Goal: Task Accomplishment & Management: Use online tool/utility

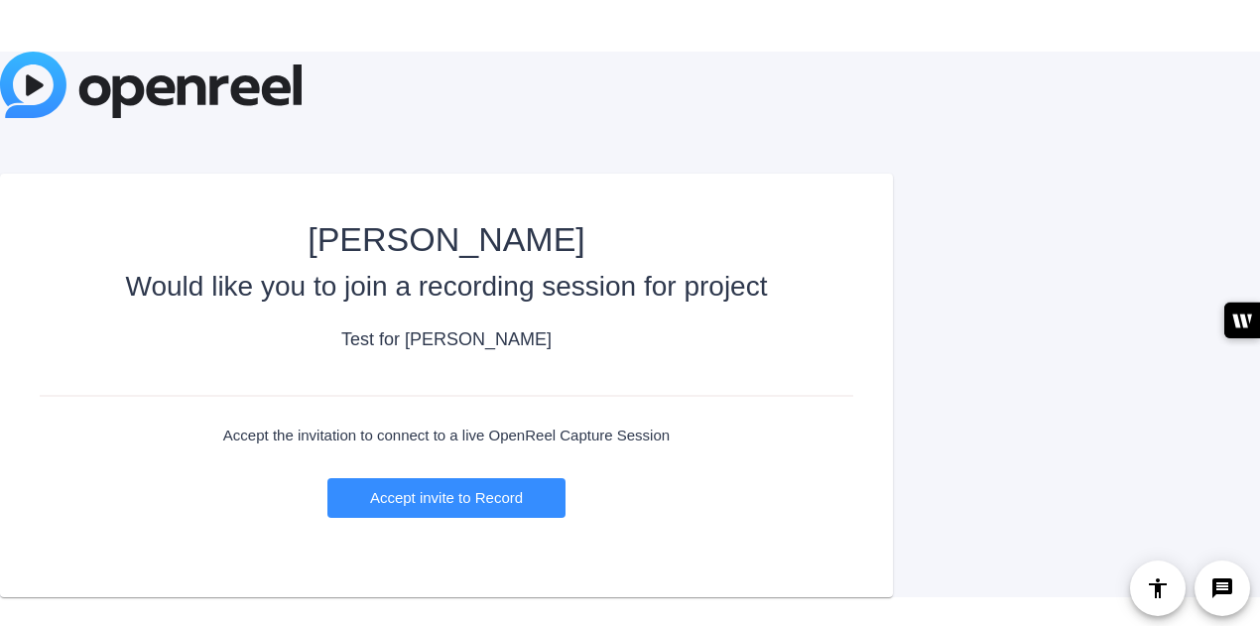
scroll to position [117, 0]
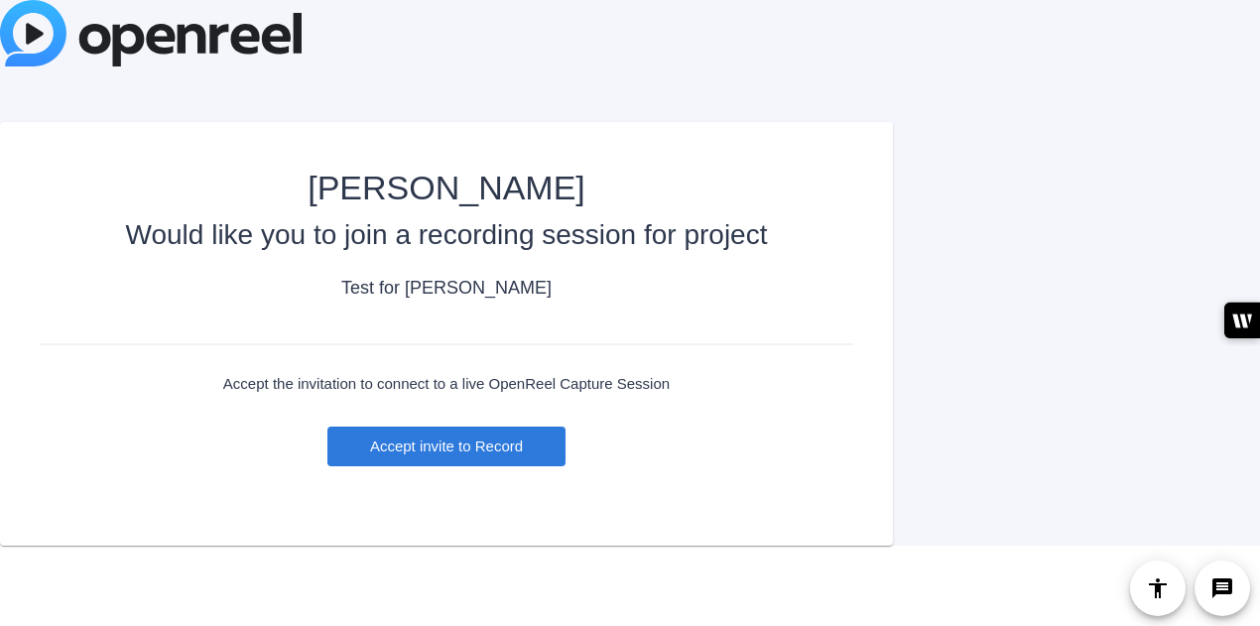
click at [435, 447] on span "Accept invite to Record" at bounding box center [446, 446] width 153 height 17
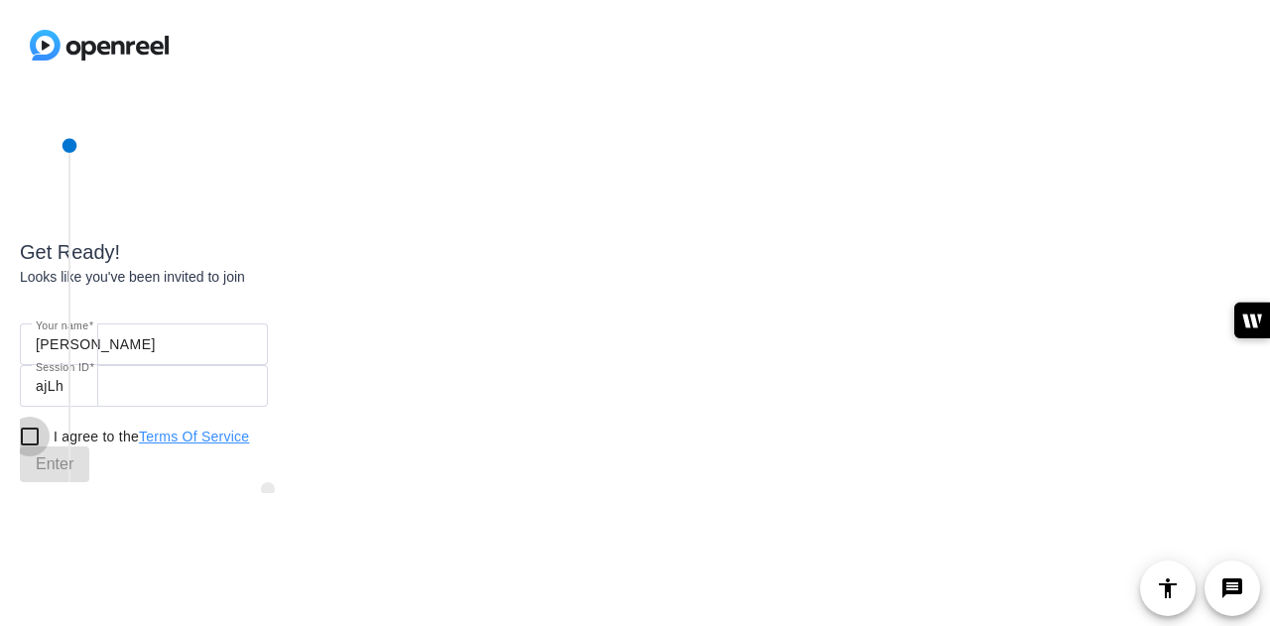
click at [24, 438] on input "I agree to the Terms Of Service" at bounding box center [30, 437] width 40 height 40
checkbox input "true"
click at [49, 465] on span "Enter" at bounding box center [55, 464] width 38 height 24
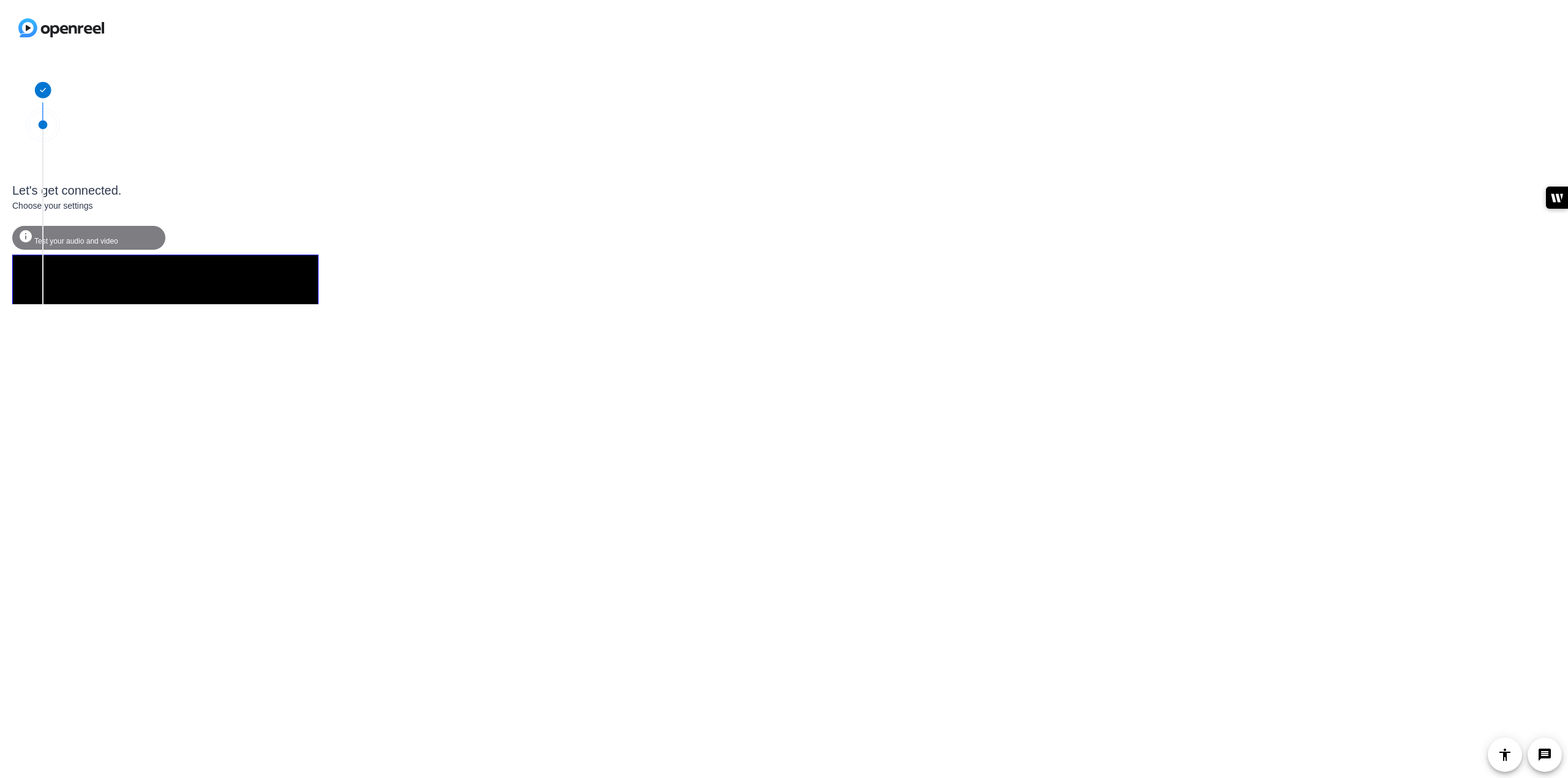
click at [77, 232] on div "info Test your audio and video" at bounding box center [89, 238] width 153 height 24
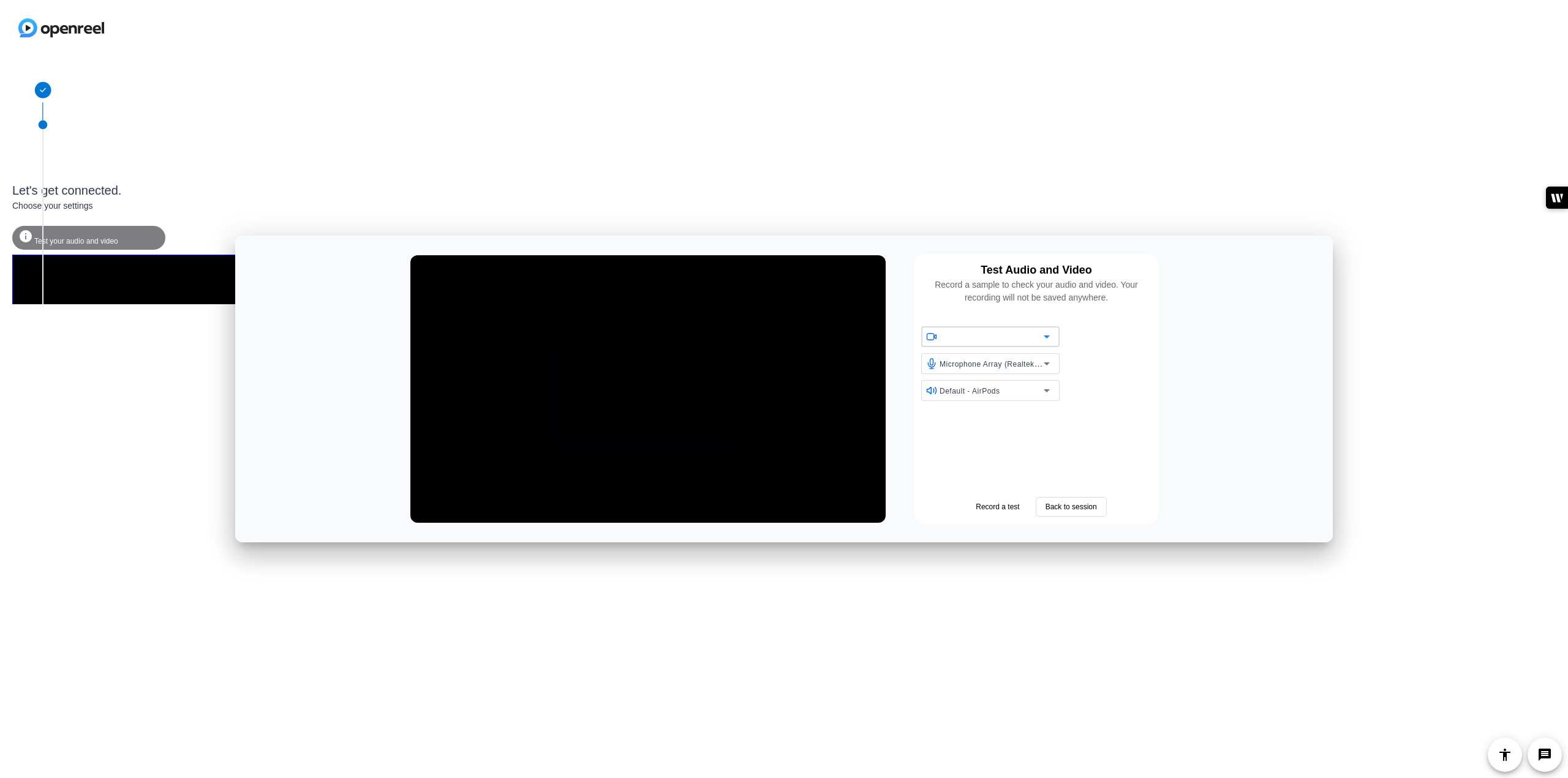
click at [1012, 134] on div "Get Ready! Looks like you've been invited to join Let's get connected. Choose y…" at bounding box center [784, 181] width 1568 height 245
click at [1049, 507] on span "Back to session" at bounding box center [1071, 507] width 51 height 11
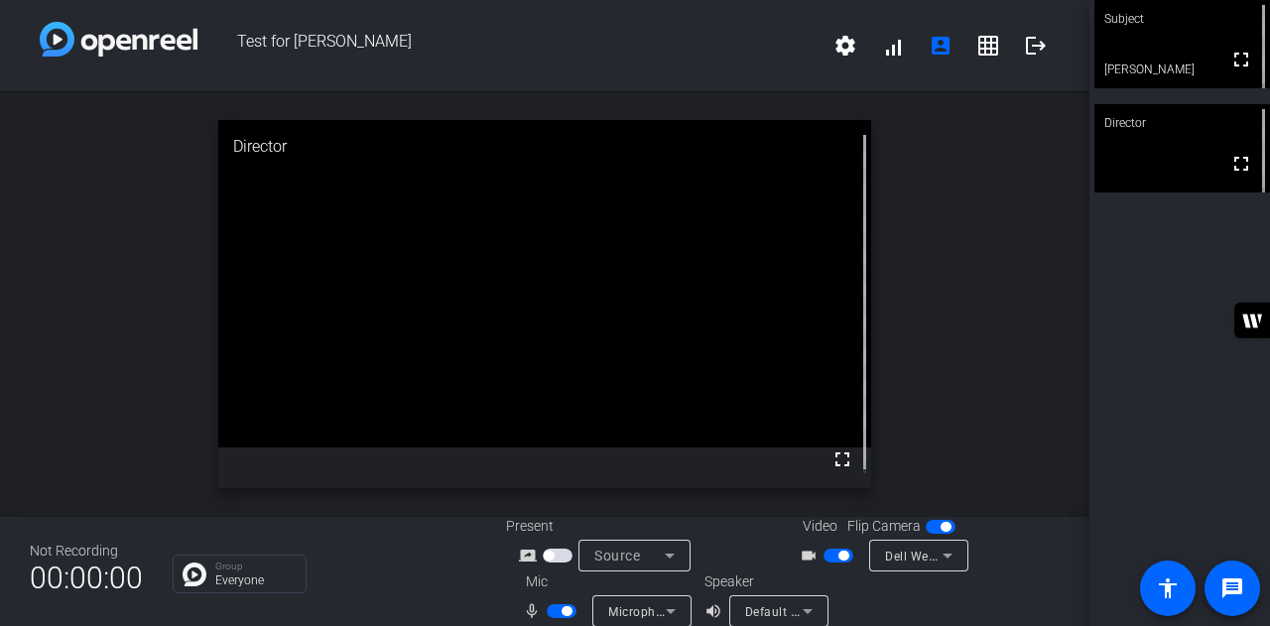
click at [936, 553] on icon at bounding box center [948, 556] width 24 height 24
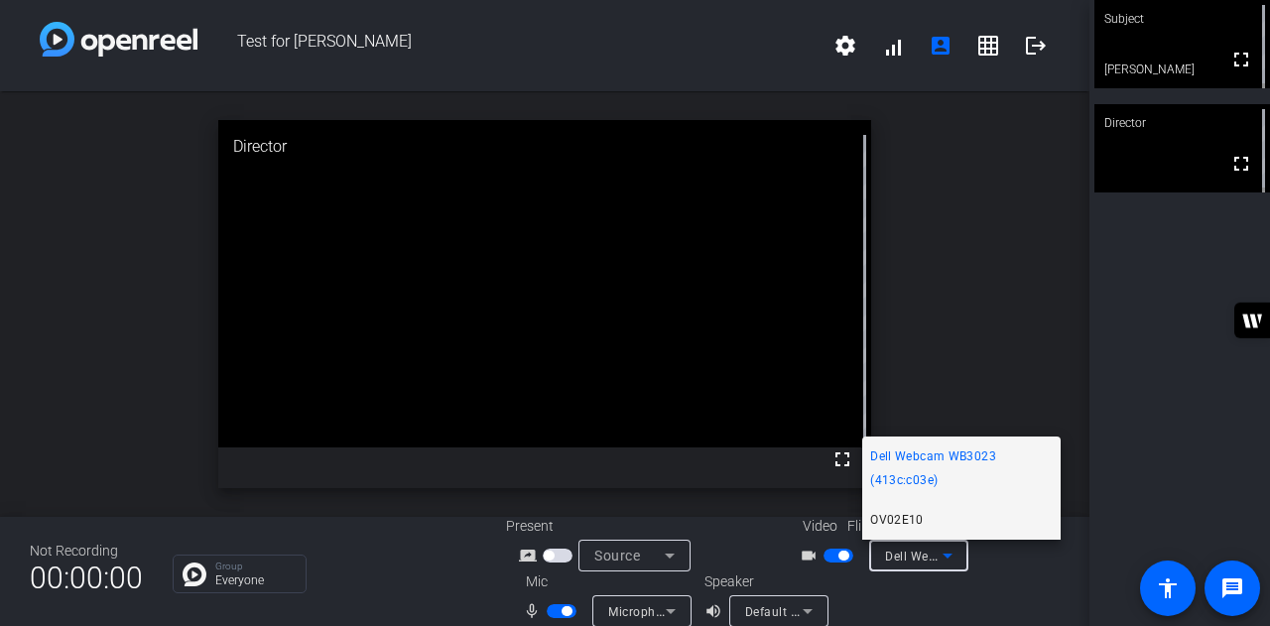
click at [890, 527] on span "OV02E10" at bounding box center [897, 520] width 54 height 24
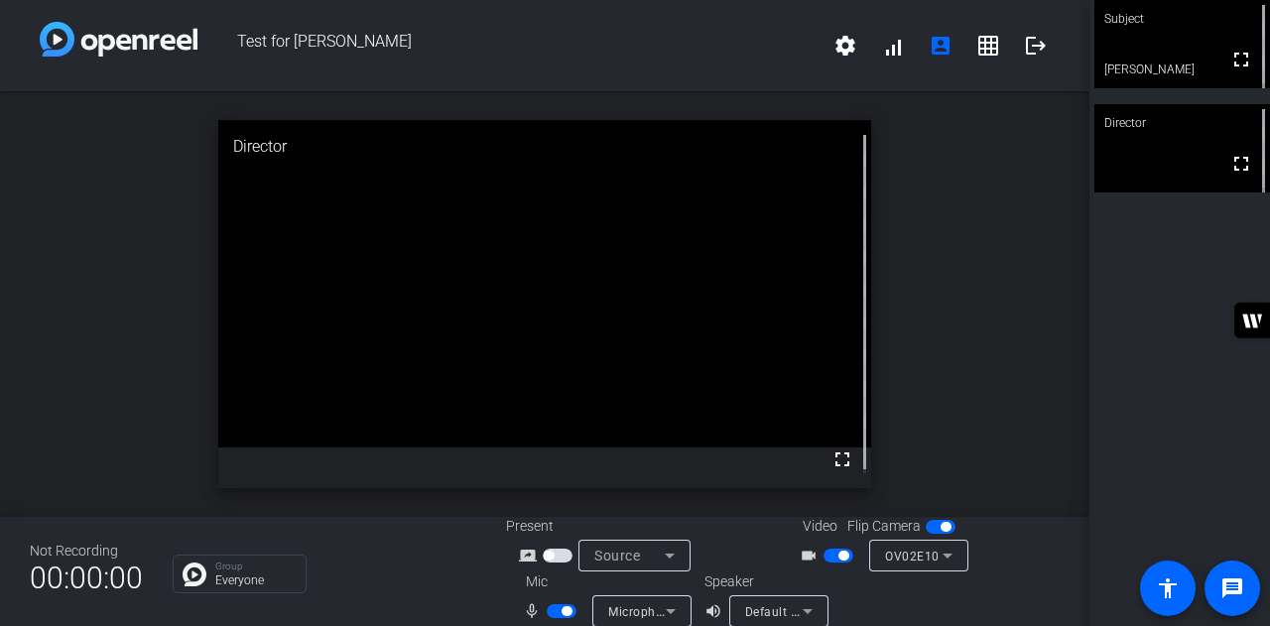
click at [696, 46] on span "Test for [PERSON_NAME]" at bounding box center [509, 46] width 624 height 48
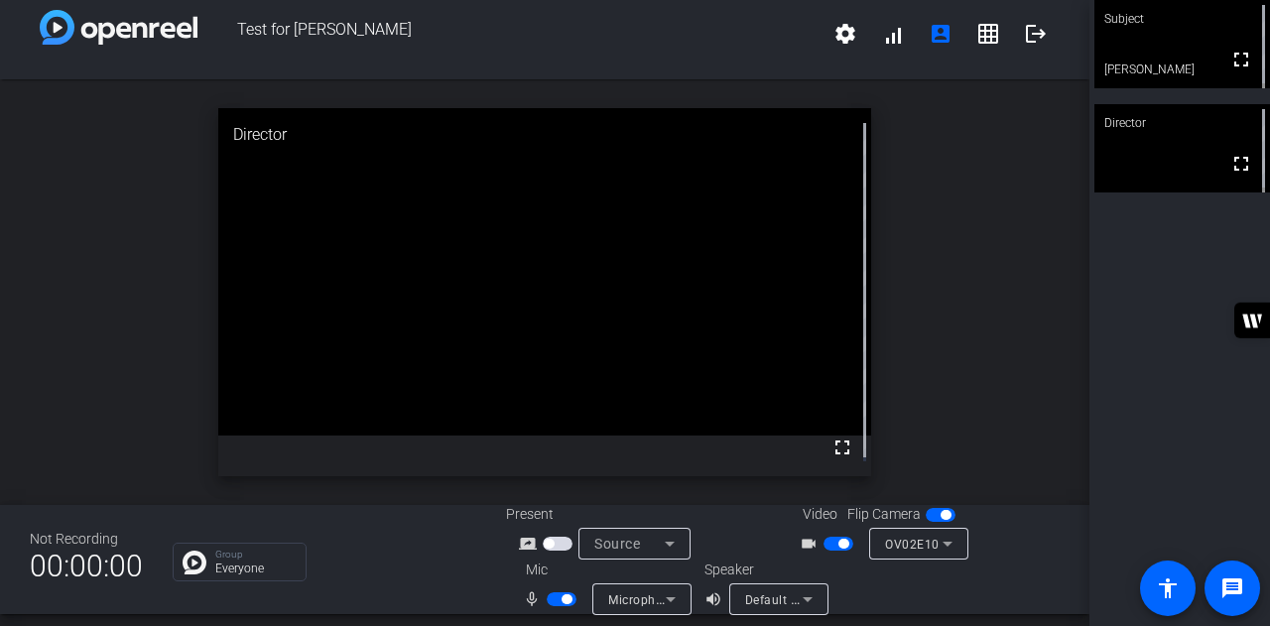
scroll to position [23, 0]
